Goal: Information Seeking & Learning: Learn about a topic

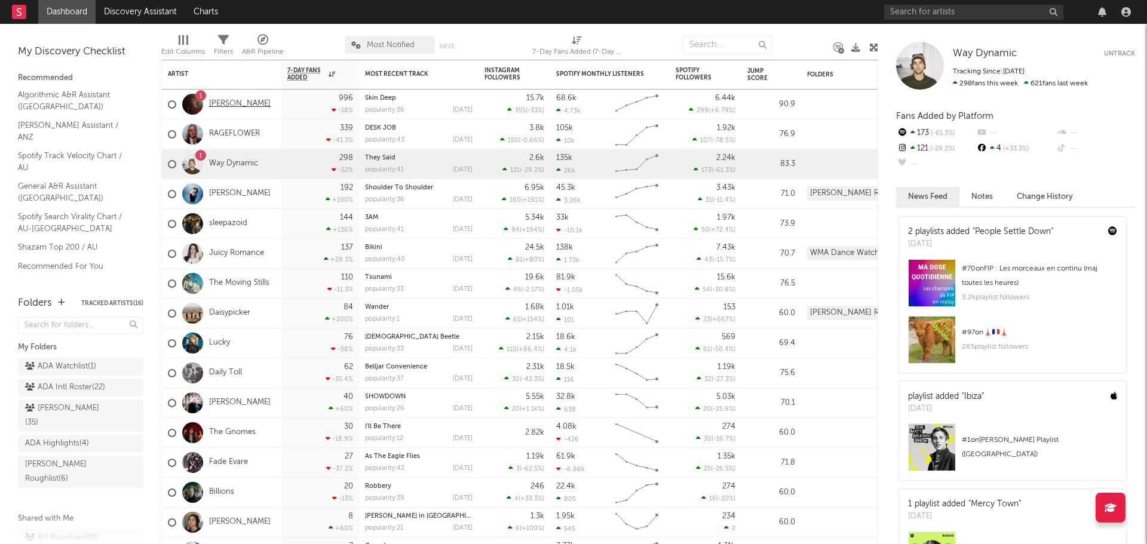
click at [229, 107] on link "[PERSON_NAME]" at bounding box center [240, 104] width 62 height 10
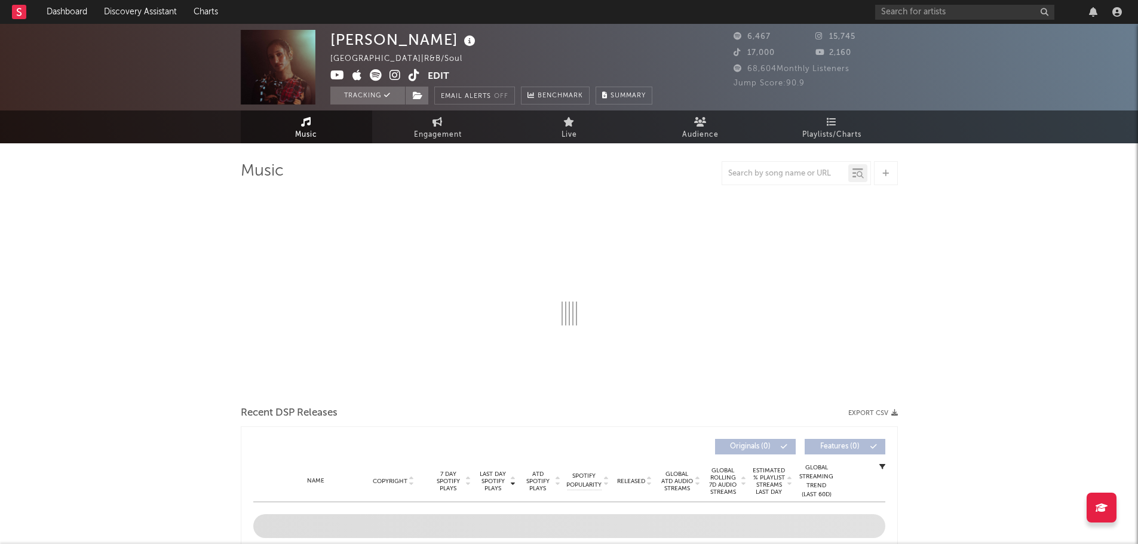
select select "1w"
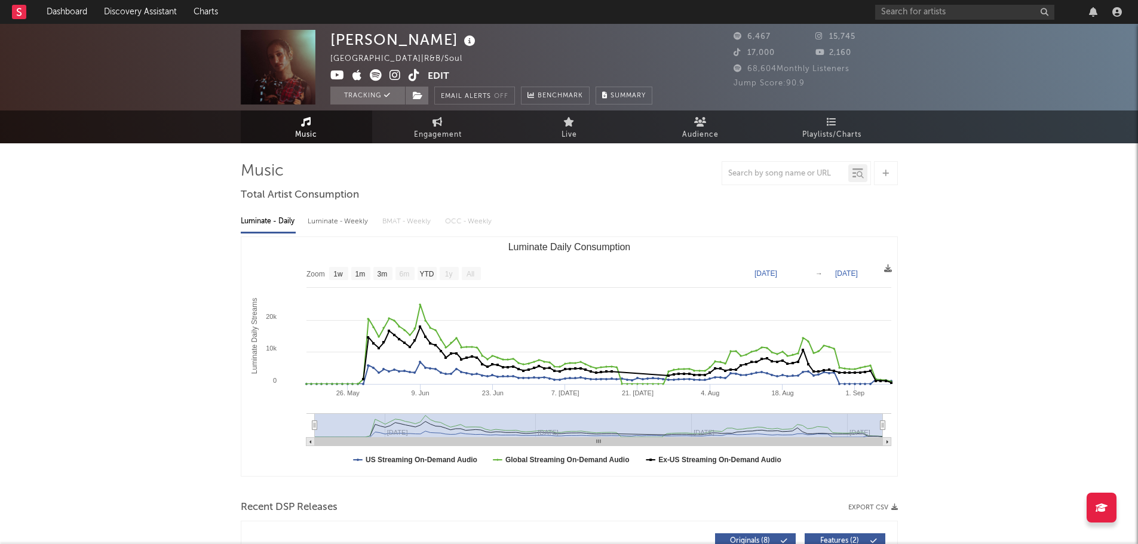
click at [16, 15] on rect at bounding box center [19, 12] width 14 height 14
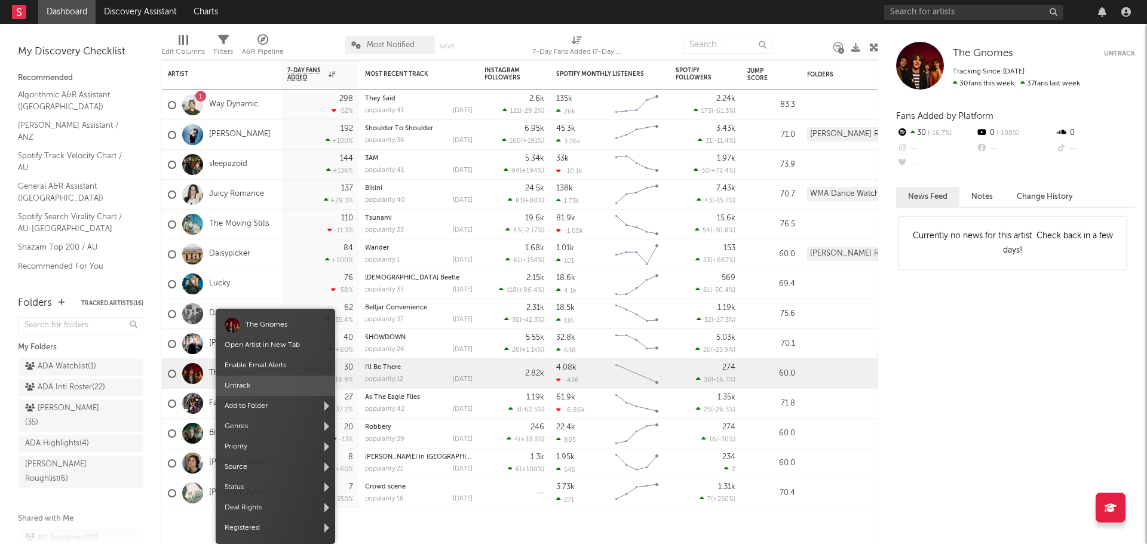
click at [245, 386] on span "Untrack" at bounding box center [275, 386] width 119 height 20
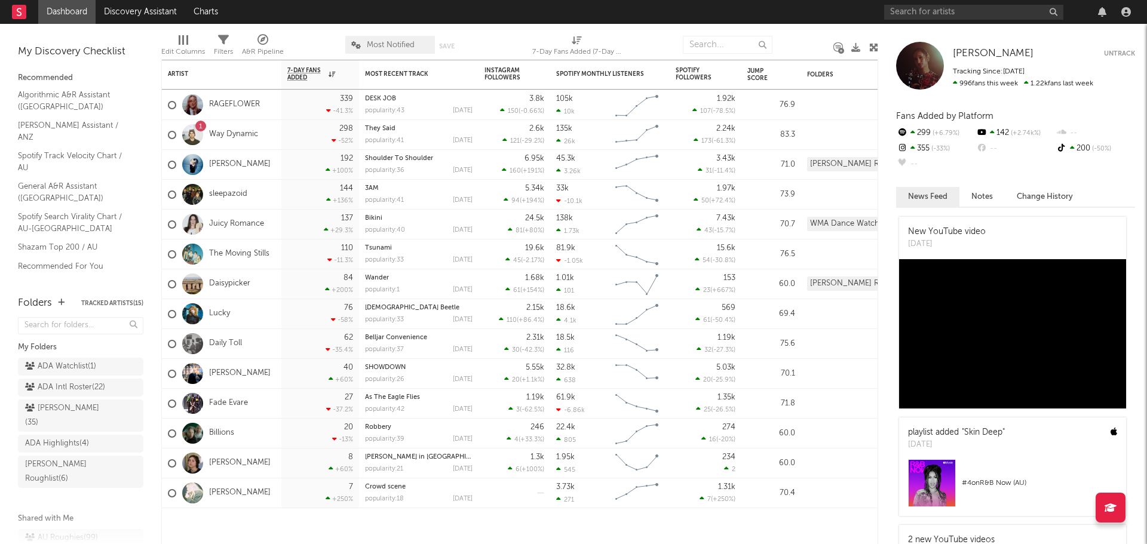
click at [21, 11] on rect at bounding box center [19, 12] width 14 height 14
click at [134, 10] on link "Discovery Assistant" at bounding box center [141, 12] width 90 height 24
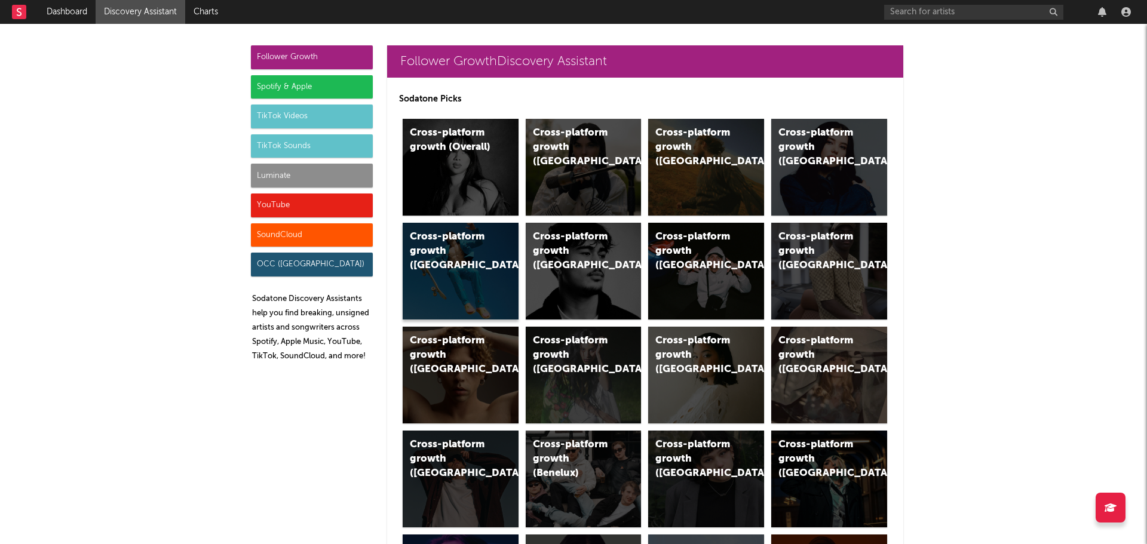
click at [469, 246] on div "Cross-platform growth (Australia)" at bounding box center [450, 251] width 81 height 43
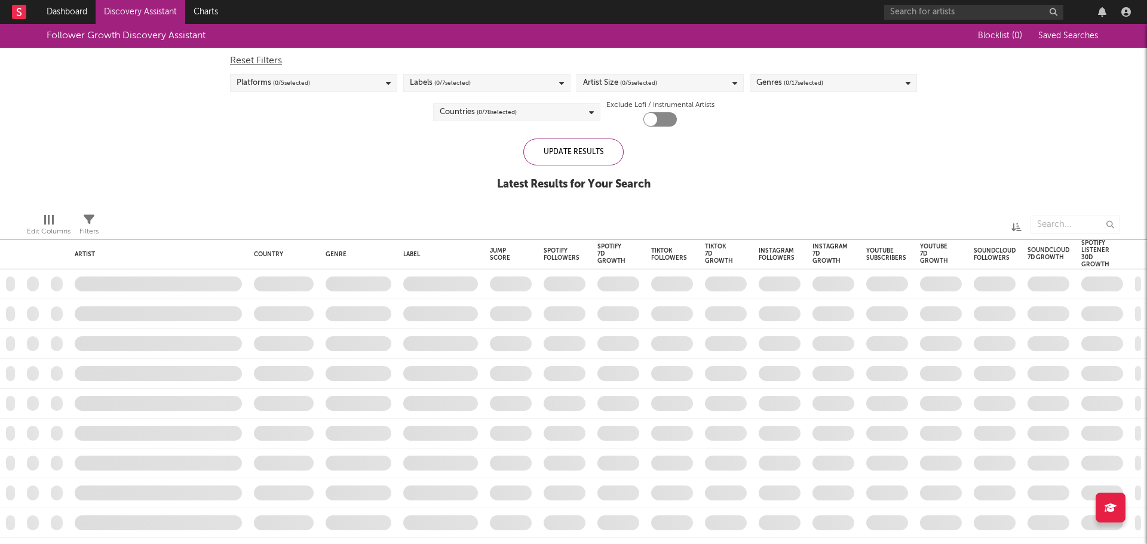
checkbox input "true"
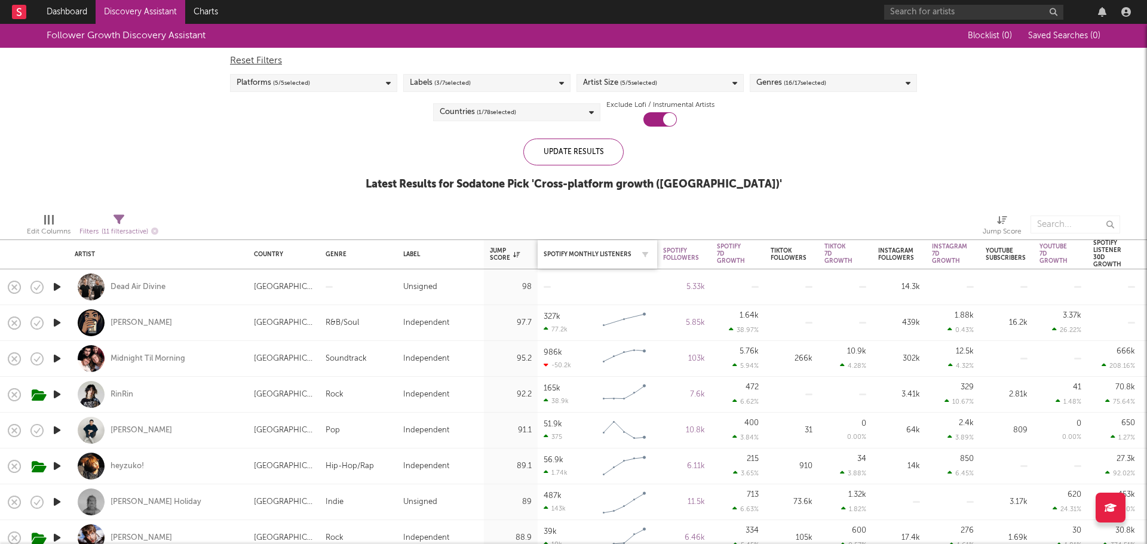
click at [591, 258] on div "Spotify Monthly Listeners" at bounding box center [596, 254] width 107 height 25
click at [595, 250] on div "Spotify Monthly Listeners" at bounding box center [596, 254] width 107 height 25
click at [582, 253] on div "Spotify Monthly Listeners" at bounding box center [588, 254] width 90 height 7
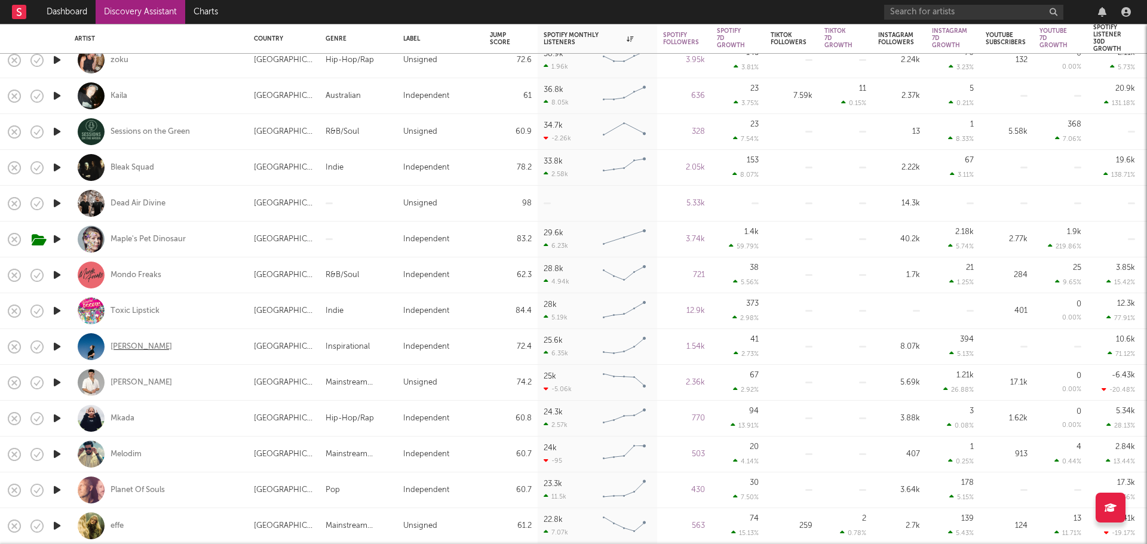
click at [124, 346] on div "Naomi Dappen" at bounding box center [141, 347] width 62 height 11
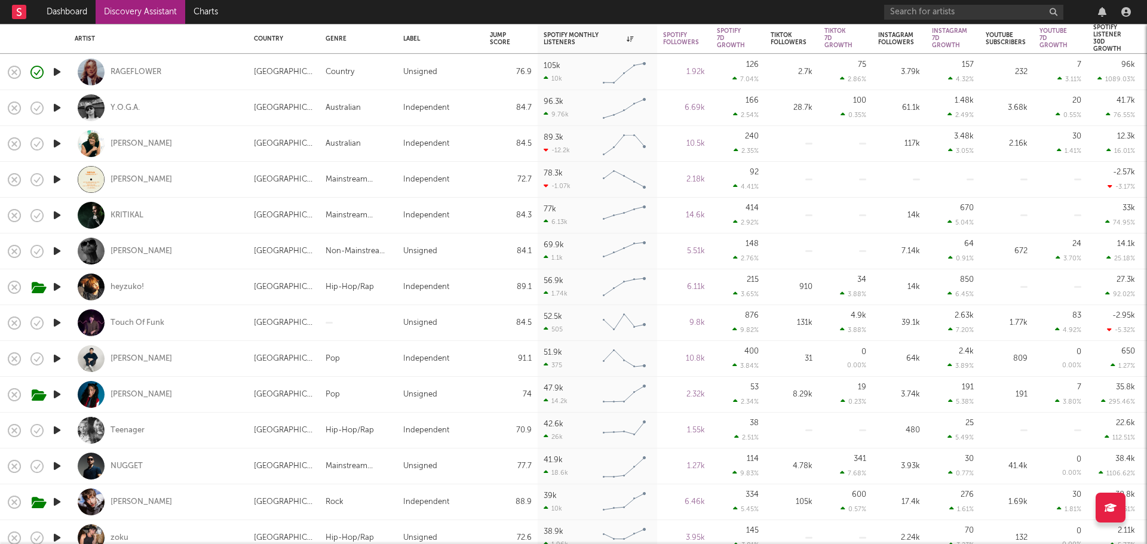
click at [127, 281] on div "heyzuko!" at bounding box center [158, 286] width 167 height 35
select select "1w"
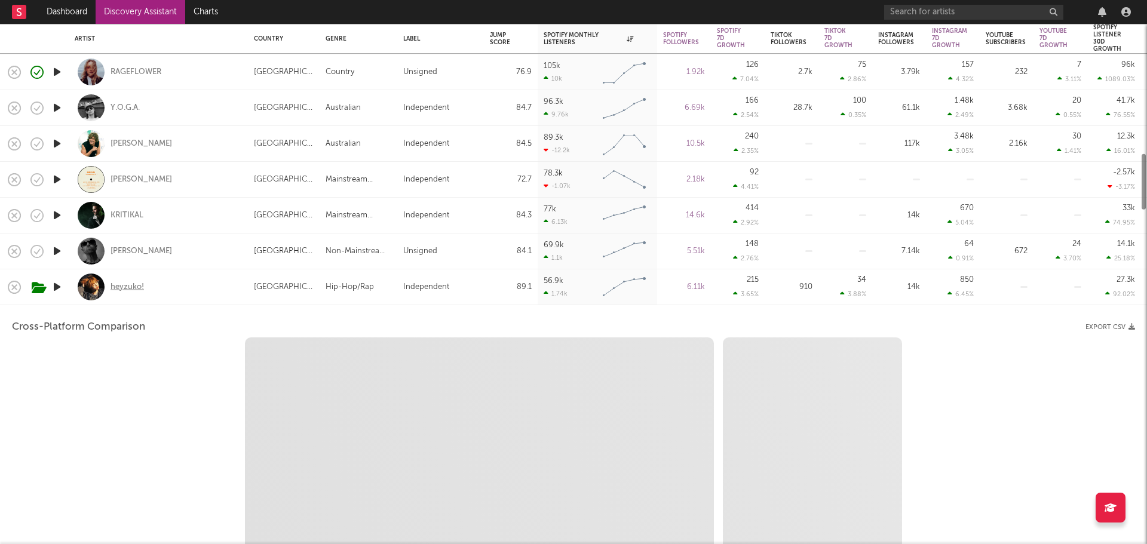
click at [129, 284] on div "heyzuko!" at bounding box center [126, 287] width 33 height 11
select select "1w"
select select "1m"
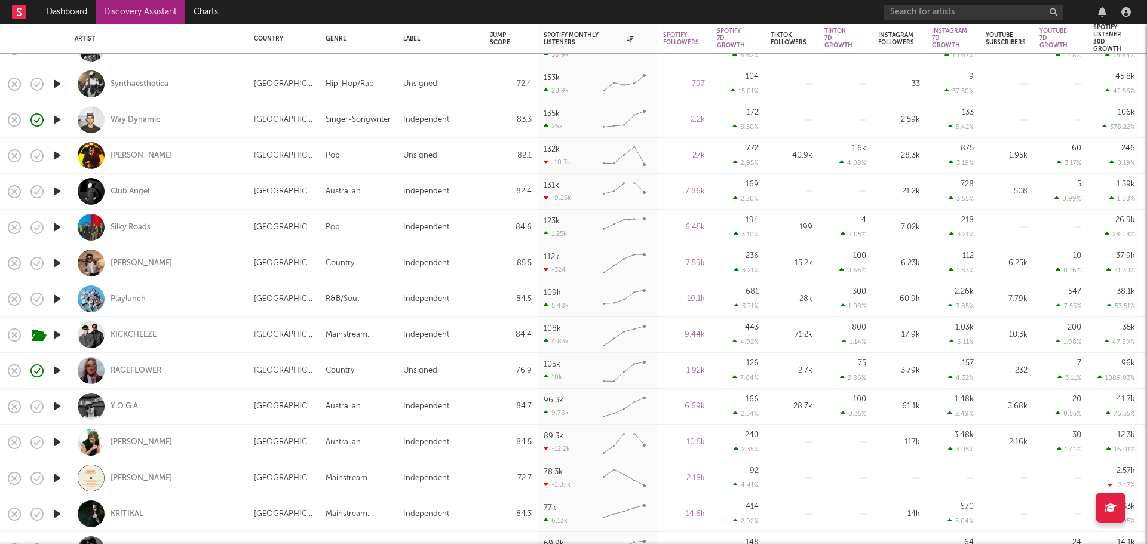
click at [188, 189] on div "Club Angel" at bounding box center [158, 191] width 167 height 35
select select "1w"
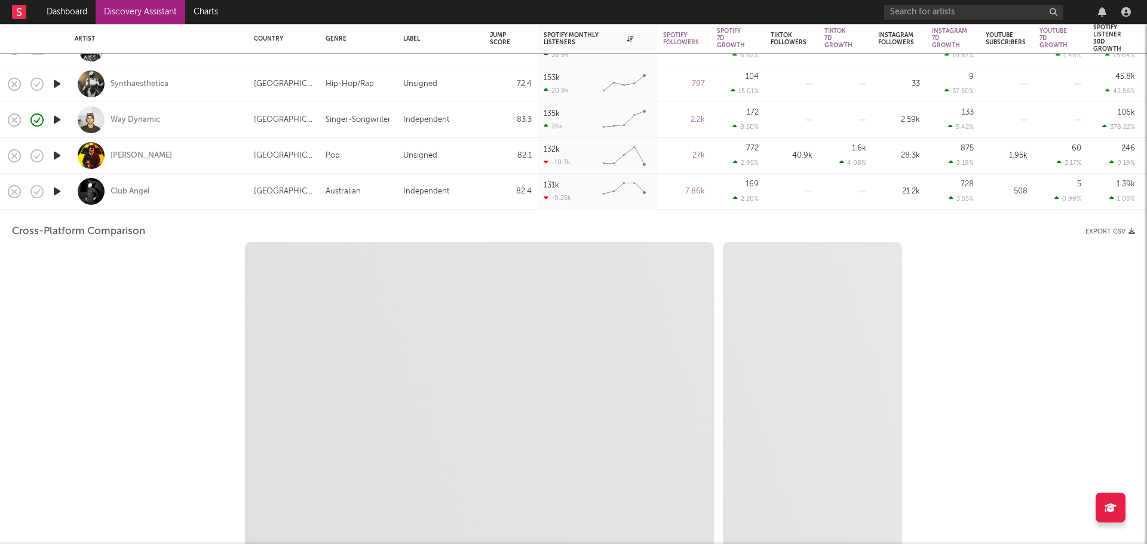
select select "6m"
click at [134, 188] on div "Club Angel" at bounding box center [129, 191] width 39 height 11
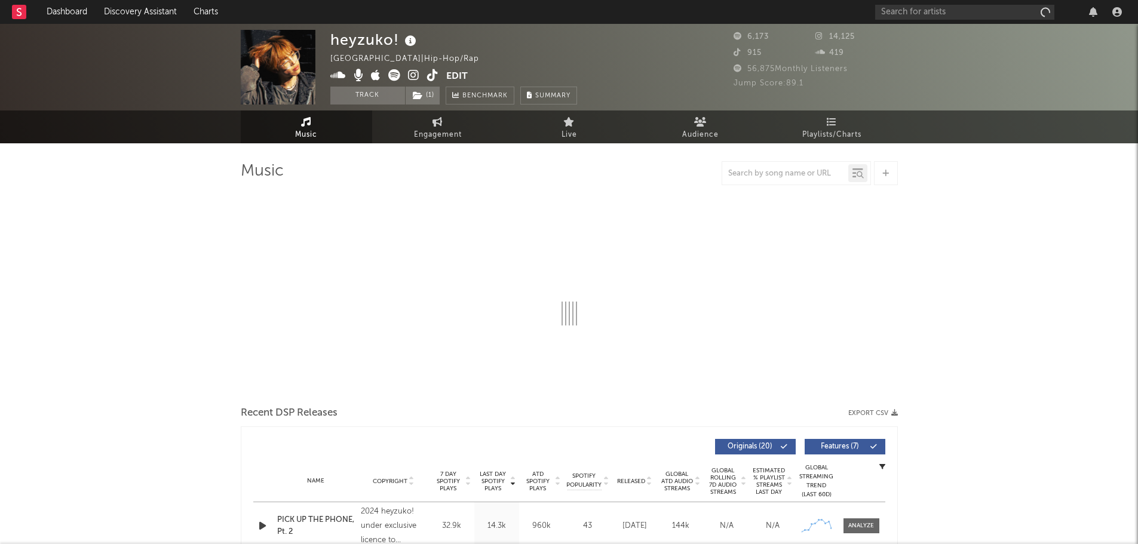
select select "1w"
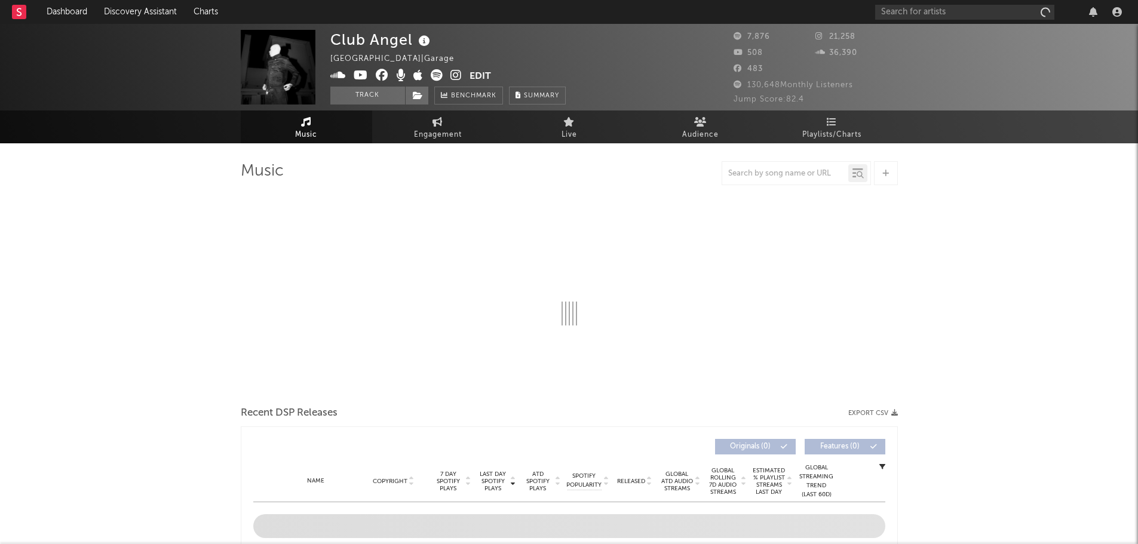
select select "6m"
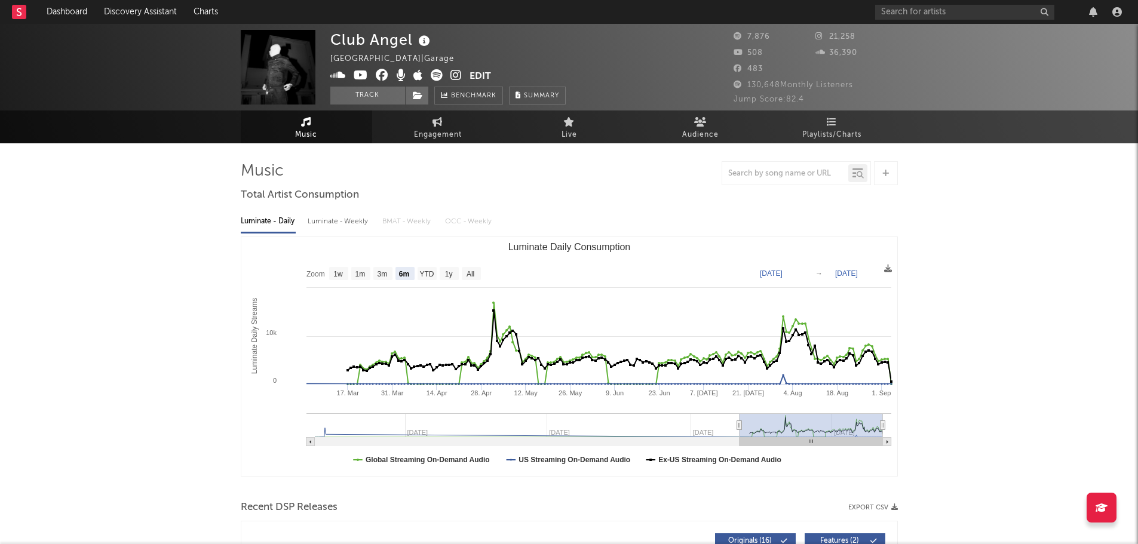
click at [458, 72] on icon at bounding box center [455, 75] width 11 height 12
click at [435, 73] on icon at bounding box center [437, 75] width 12 height 12
click at [17, 16] on rect at bounding box center [19, 12] width 14 height 14
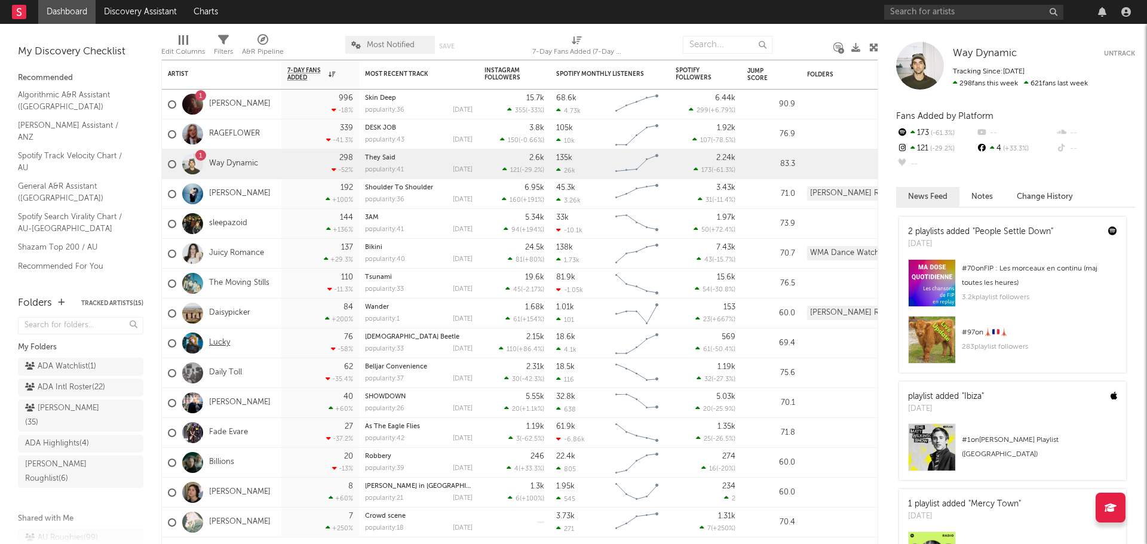
click at [214, 340] on link "Lucky" at bounding box center [219, 343] width 21 height 10
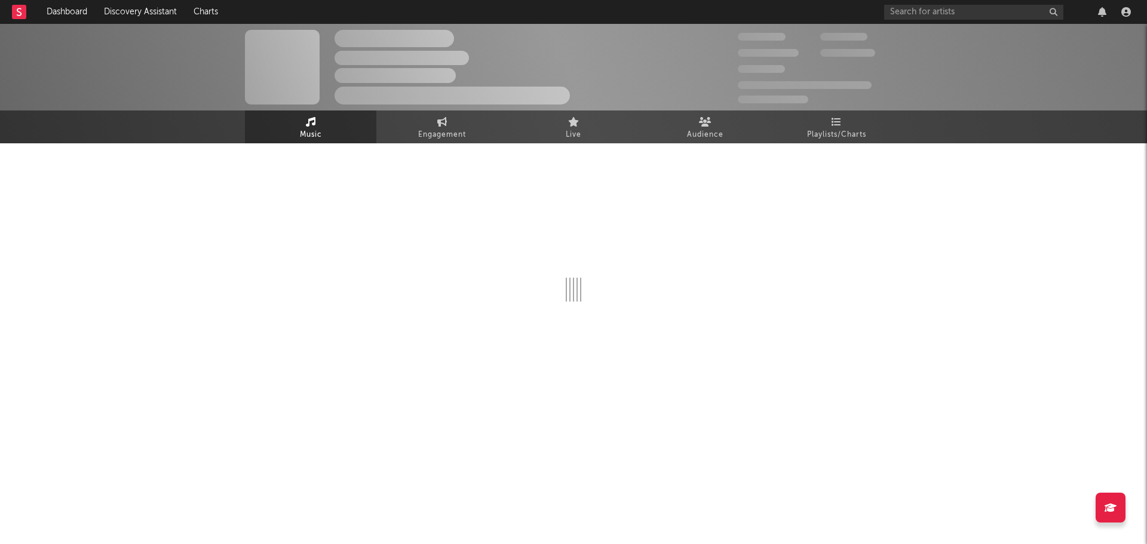
select select "1w"
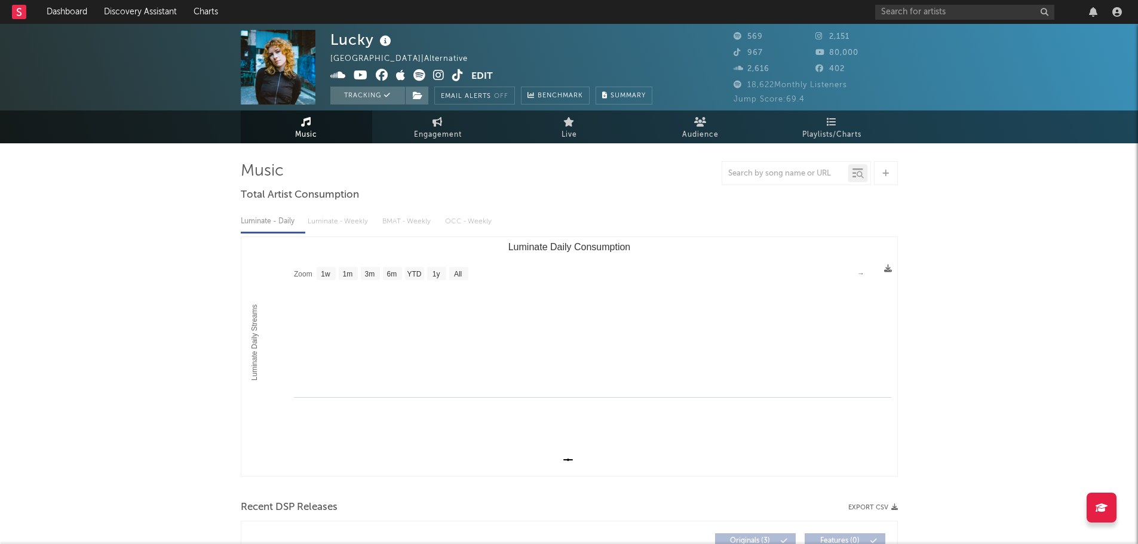
click at [440, 77] on icon at bounding box center [438, 75] width 11 height 12
click at [417, 73] on icon at bounding box center [419, 75] width 12 height 12
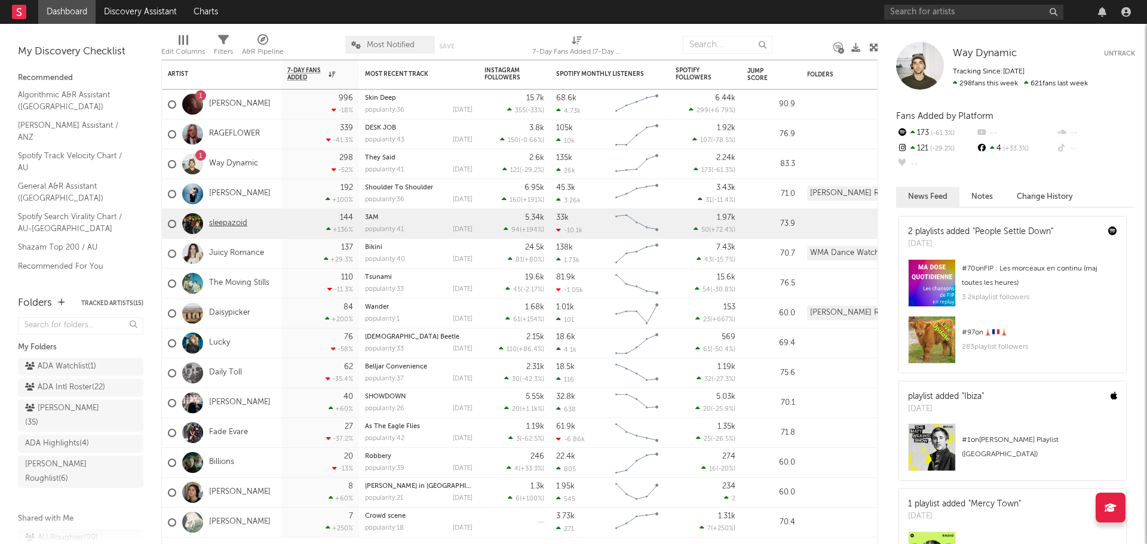
click at [239, 226] on link "sleepazoid" at bounding box center [228, 224] width 38 height 10
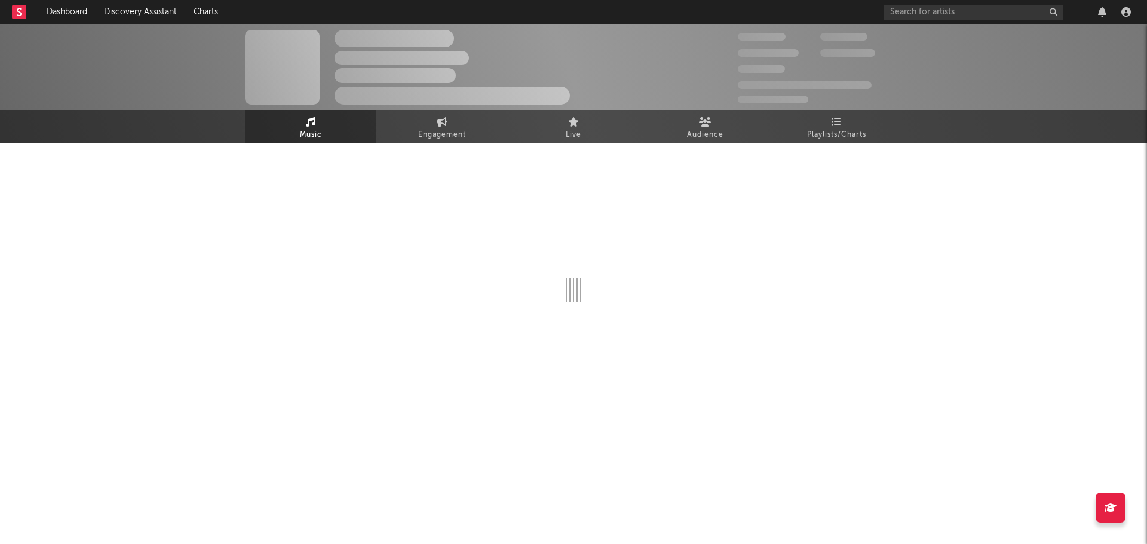
select select "1w"
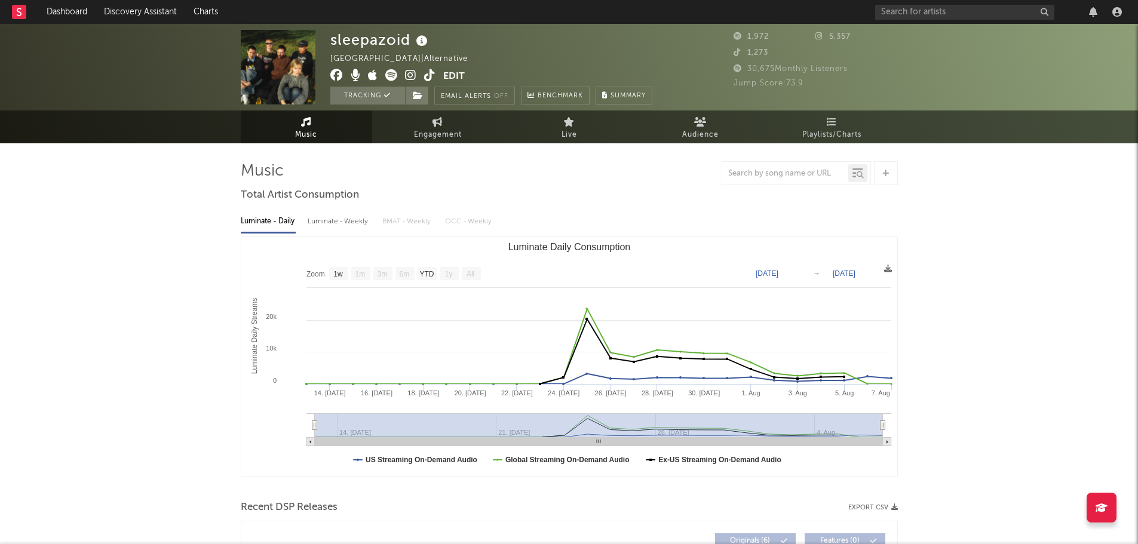
click at [386, 72] on icon at bounding box center [391, 75] width 12 height 12
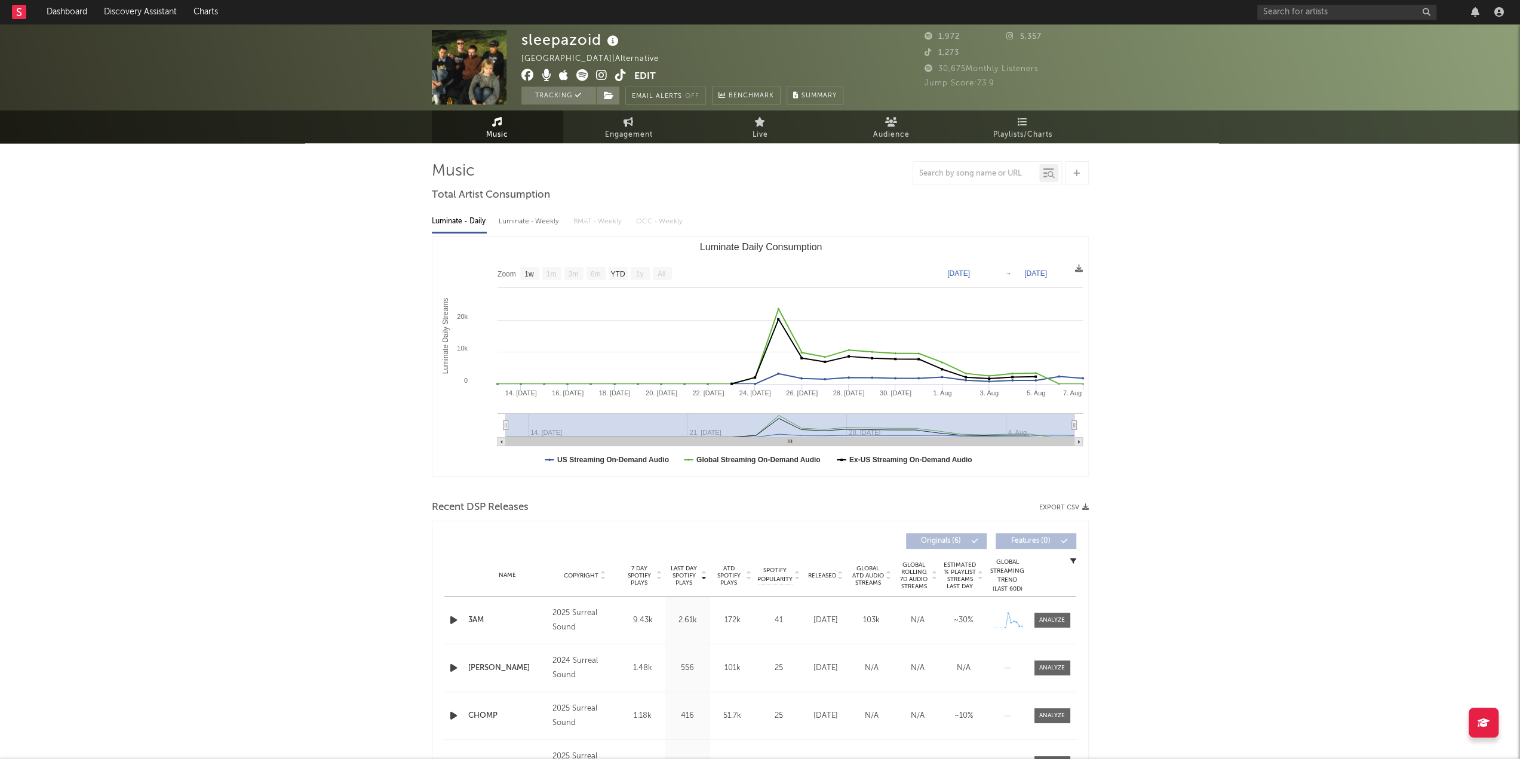
click at [584, 77] on icon at bounding box center [582, 75] width 12 height 12
